Goal: Navigation & Orientation: Find specific page/section

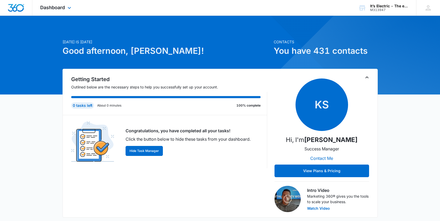
click at [65, 8] on div "Dashboard Apps Reputation Websites Forms CRM Email Social Shop Payments POS Con…" at bounding box center [56, 7] width 48 height 15
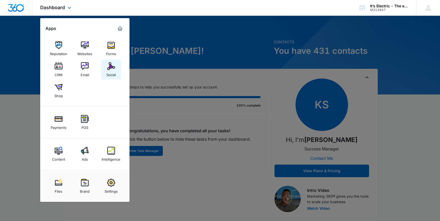
click at [111, 67] on img at bounding box center [111, 66] width 8 height 8
